Goal: Find specific page/section: Find specific page/section

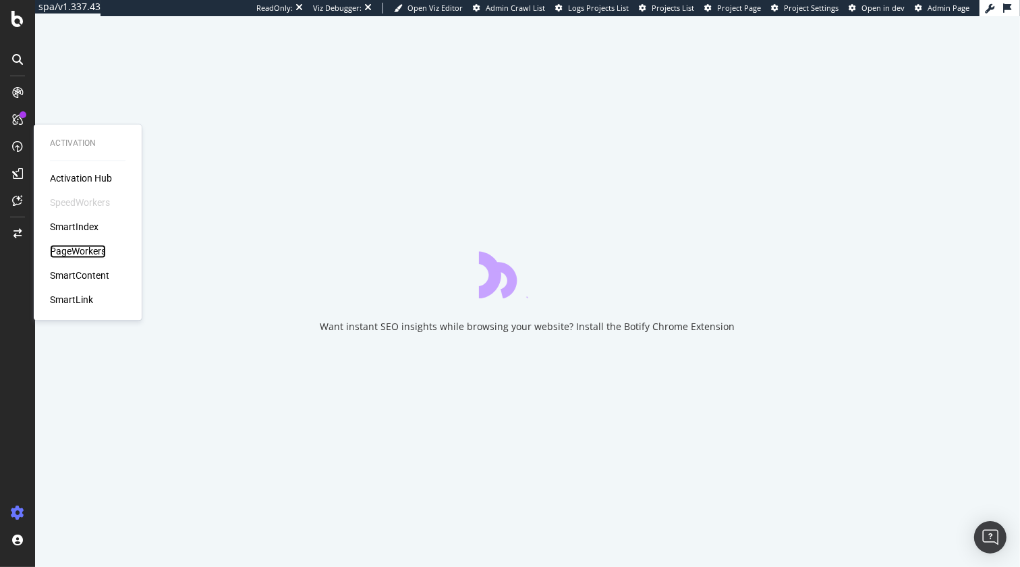
click at [80, 248] on div "PageWorkers" at bounding box center [78, 251] width 56 height 13
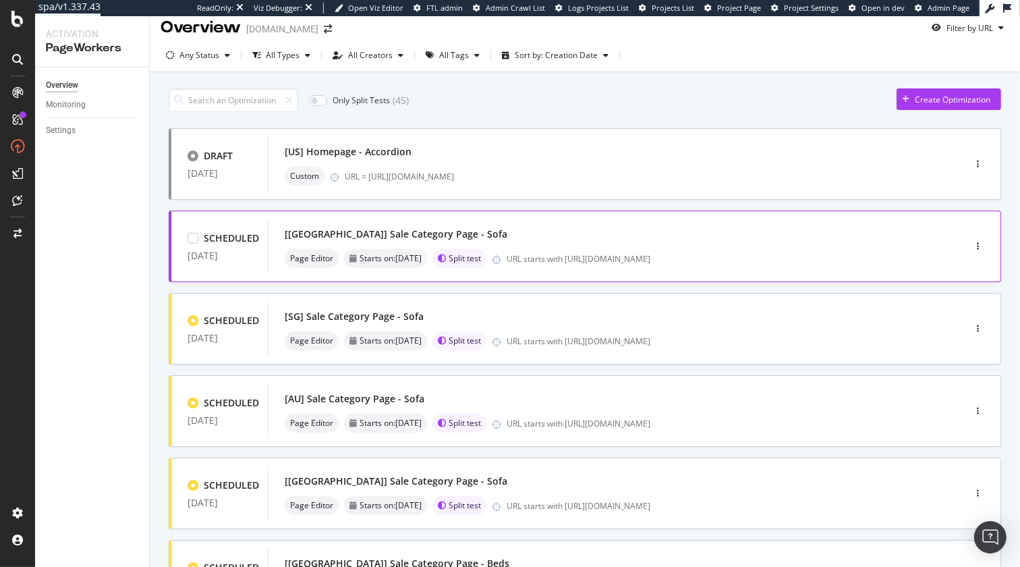
scroll to position [45, 0]
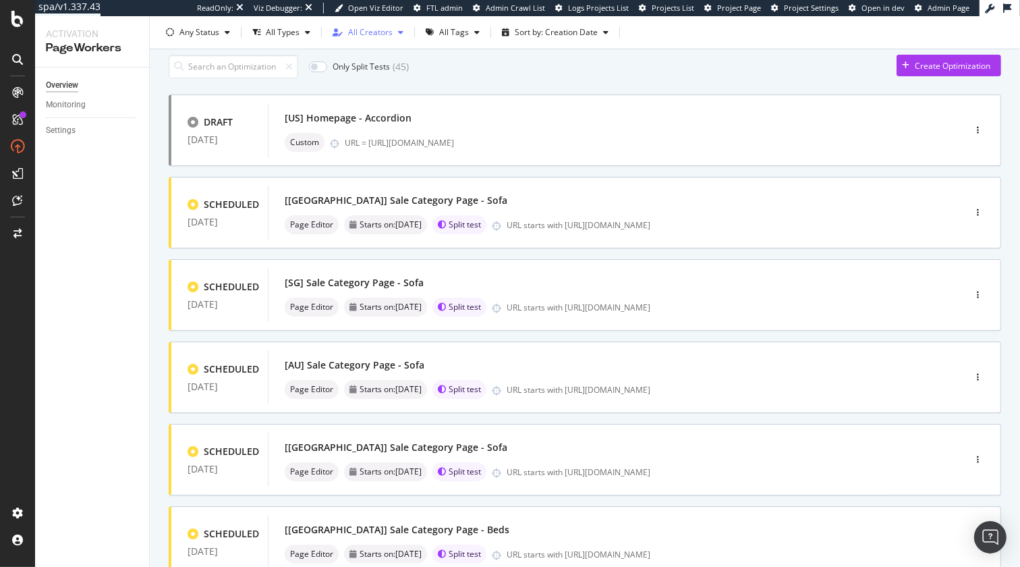
click at [380, 28] on div "All Creators" at bounding box center [370, 32] width 45 height 8
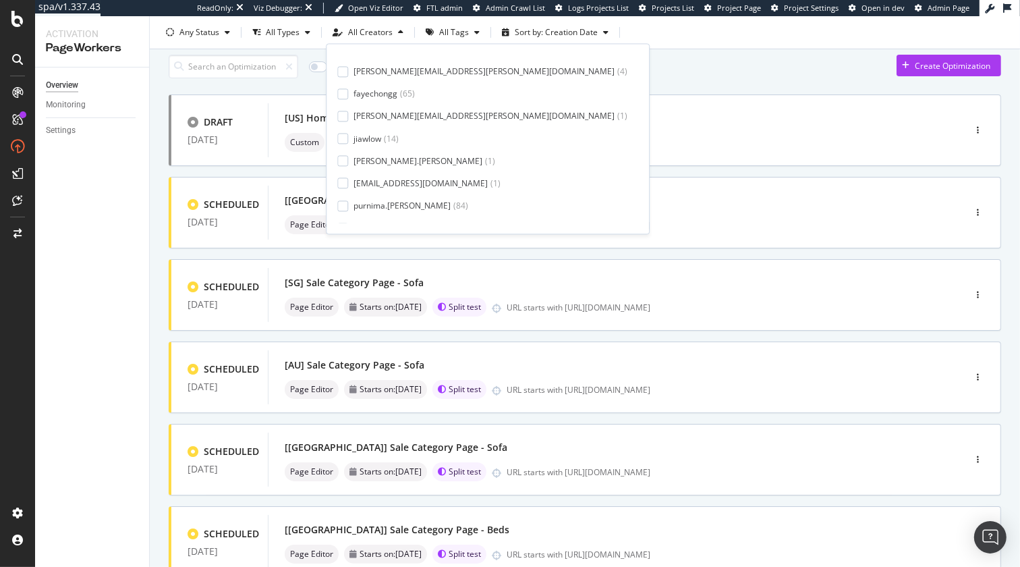
scroll to position [12, 0]
click at [382, 204] on div "purnima.balraju" at bounding box center [401, 204] width 97 height 11
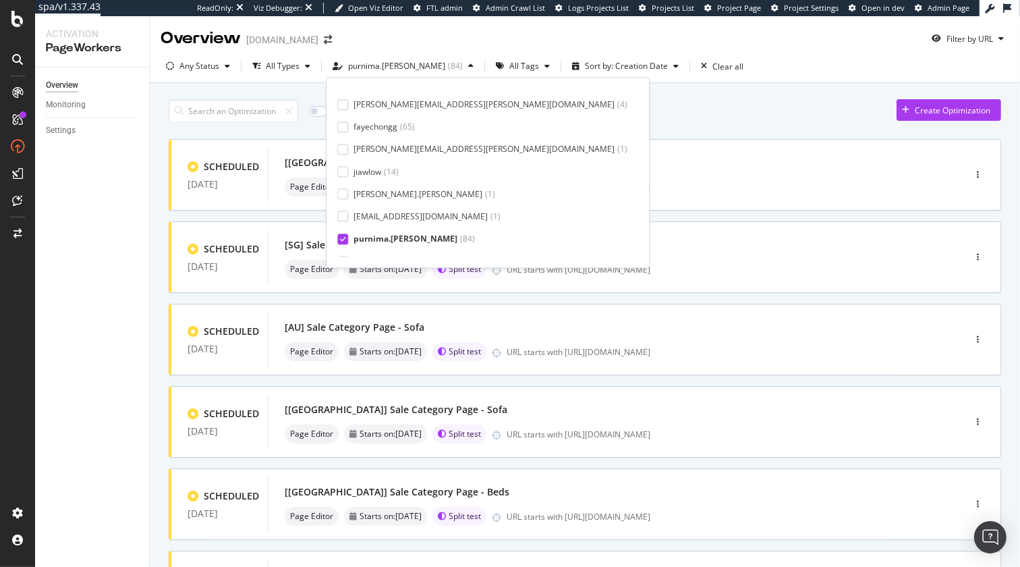
click at [658, 120] on div "Only Split Tests ( 44 ) Create Optimization" at bounding box center [585, 111] width 832 height 24
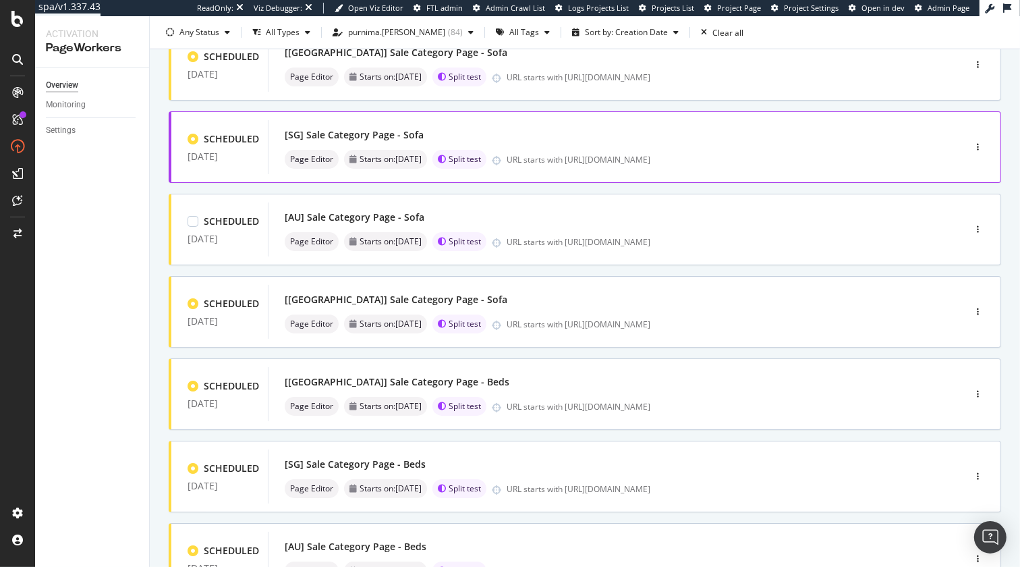
scroll to position [471, 0]
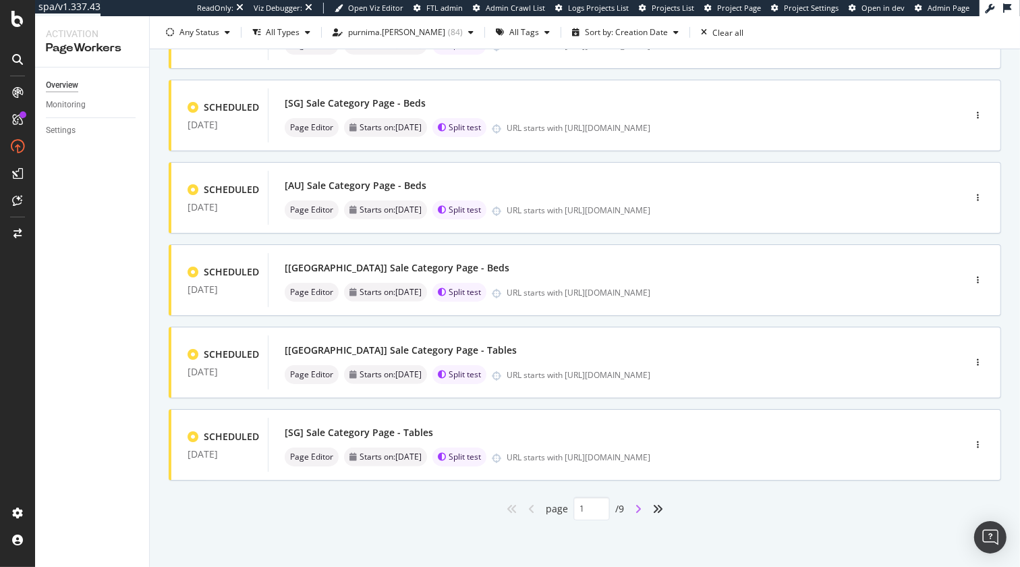
click at [637, 507] on icon "angle-right" at bounding box center [638, 508] width 7 height 11
click at [640, 508] on icon "angle-right" at bounding box center [638, 508] width 7 height 11
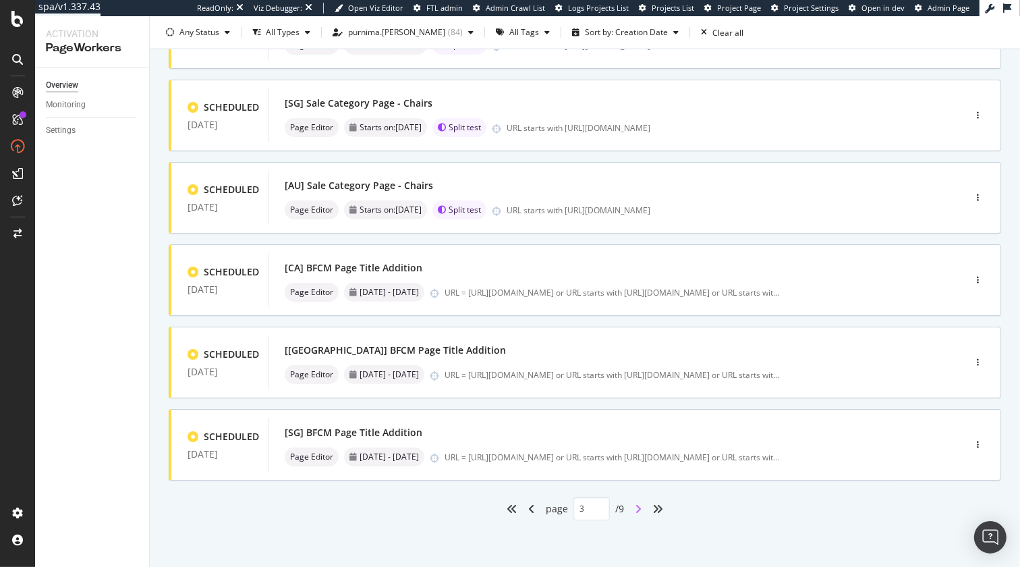
click at [639, 503] on icon "angle-right" at bounding box center [638, 508] width 7 height 11
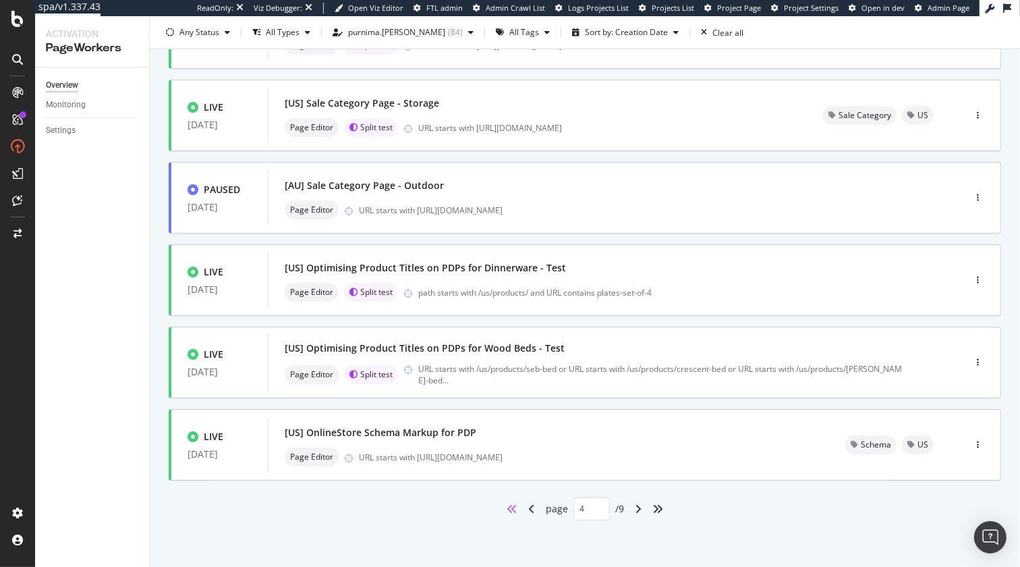
click at [509, 505] on icon "angles-left" at bounding box center [512, 508] width 11 height 11
type input "1"
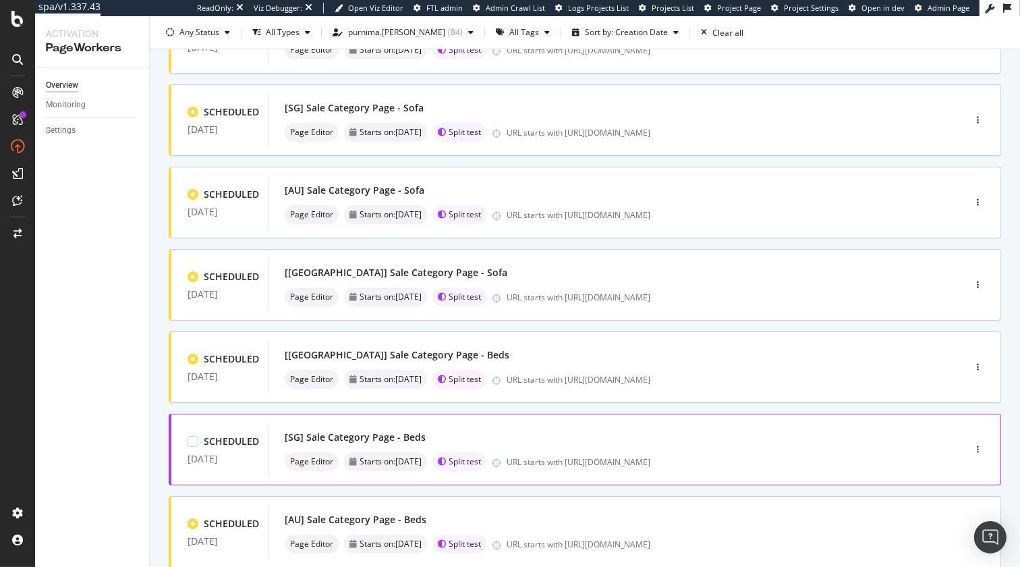
scroll to position [0, 0]
